Goal: Find specific page/section: Find specific page/section

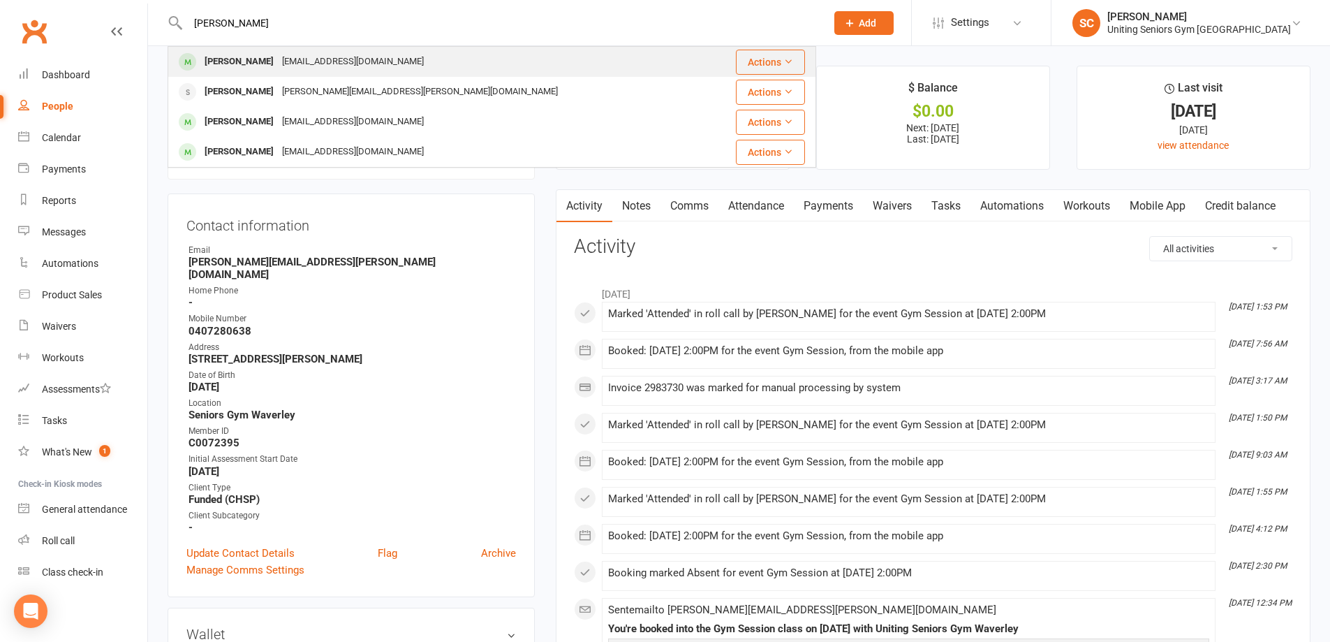
type input "[PERSON_NAME]"
click at [372, 61] on div "[EMAIL_ADDRESS][DOMAIN_NAME]" at bounding box center [353, 62] width 150 height 20
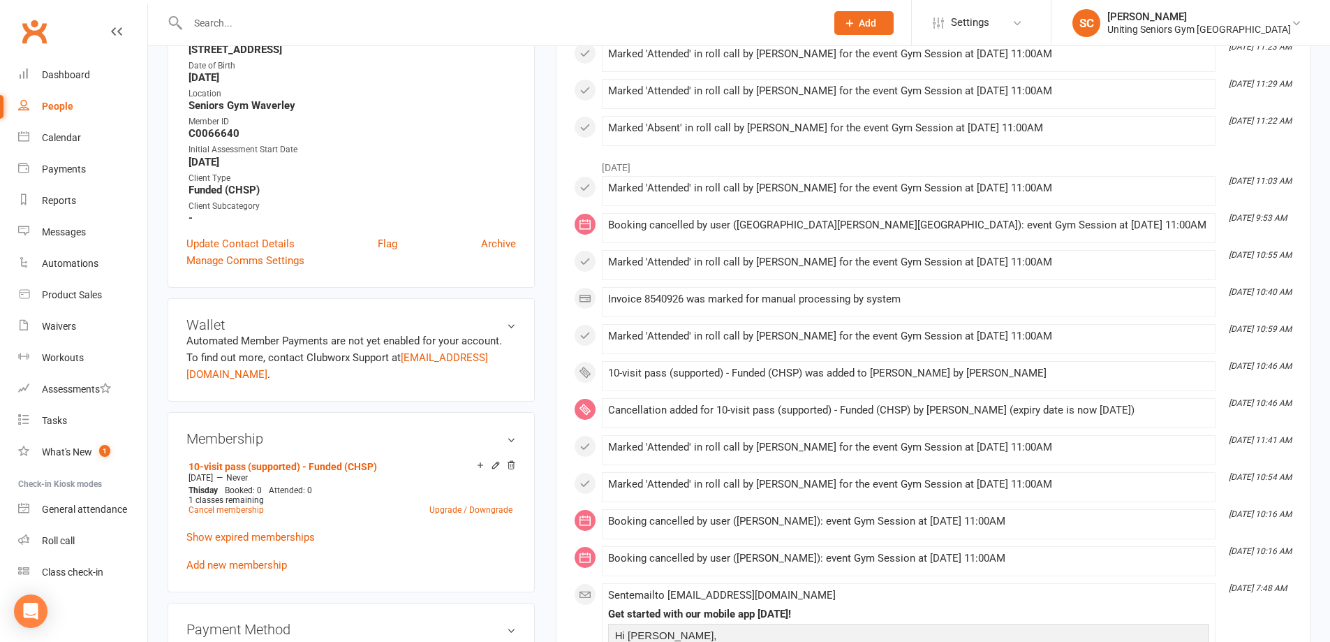
scroll to position [349, 0]
